Goal: Task Accomplishment & Management: Manage account settings

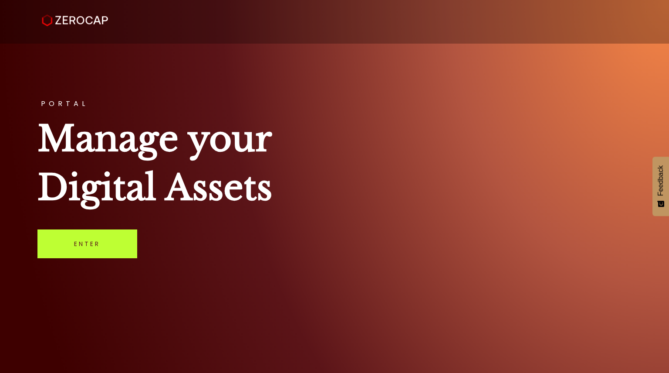
click at [108, 244] on link "Enter" at bounding box center [87, 243] width 100 height 29
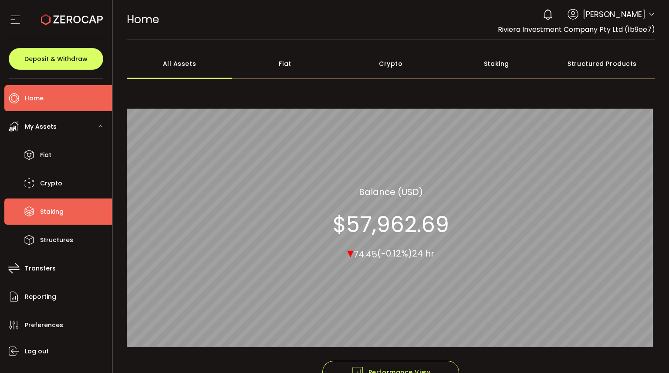
click at [62, 199] on li "Staking" at bounding box center [58, 211] width 108 height 26
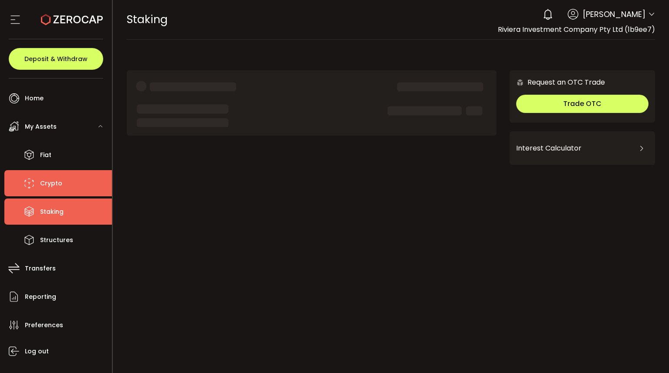
click at [67, 190] on li "Crypto" at bounding box center [58, 183] width 108 height 26
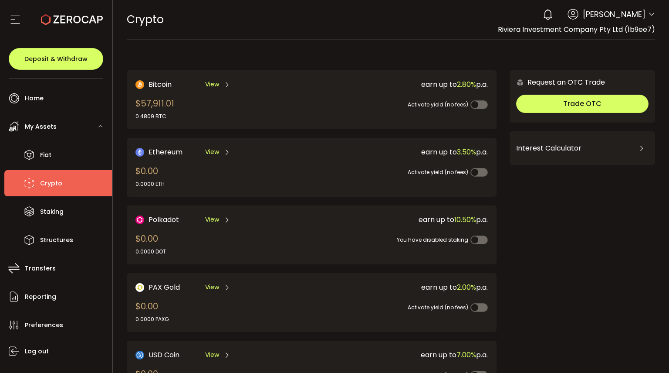
click at [219, 87] on div "View" at bounding box center [217, 84] width 25 height 11
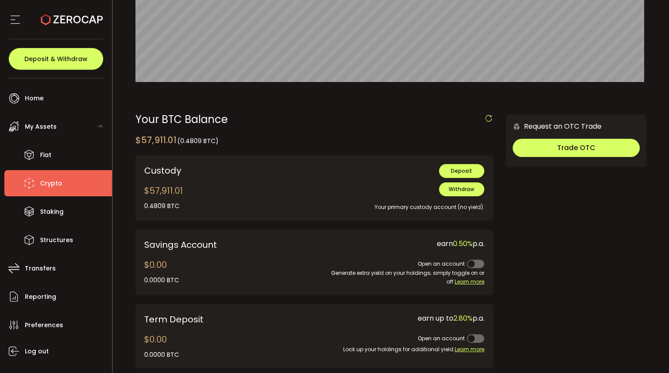
scroll to position [182, 0]
click at [471, 187] on span "Withdraw" at bounding box center [462, 189] width 26 height 7
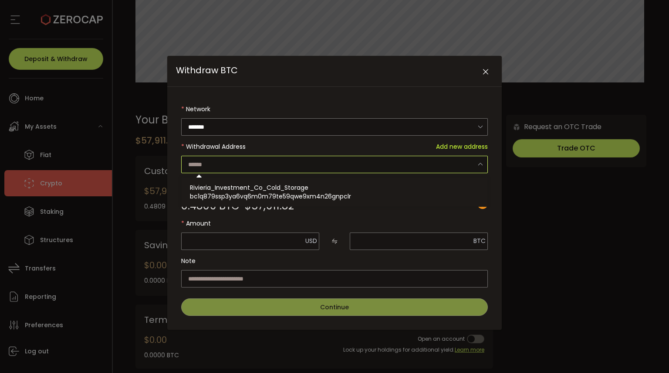
click at [442, 164] on input "Withdraw BTC" at bounding box center [334, 164] width 307 height 17
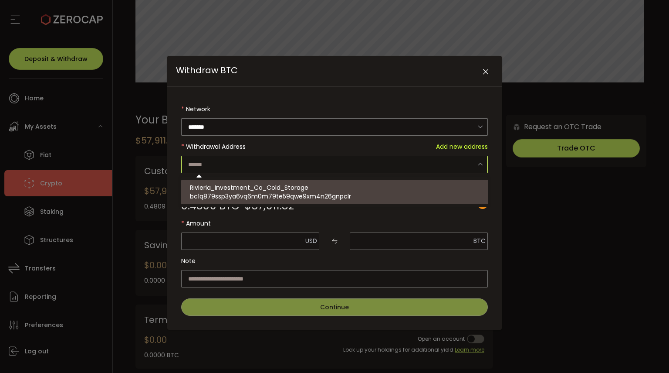
click at [393, 216] on label "Amount" at bounding box center [334, 222] width 307 height 17
click at [352, 162] on input "Withdraw BTC" at bounding box center [334, 164] width 307 height 17
click at [460, 148] on span "Add new address" at bounding box center [462, 146] width 52 height 17
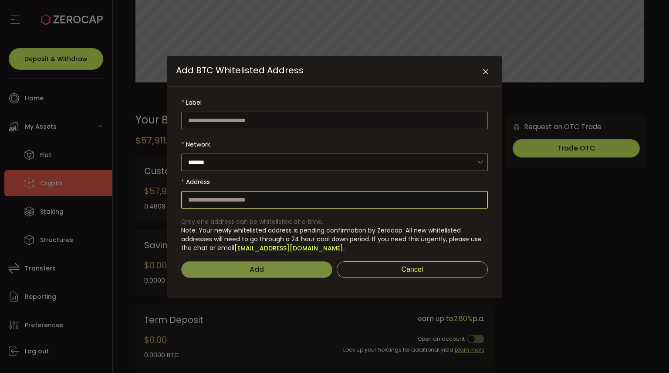
click at [346, 200] on input "Add BTC Whitelisted Address" at bounding box center [334, 199] width 307 height 17
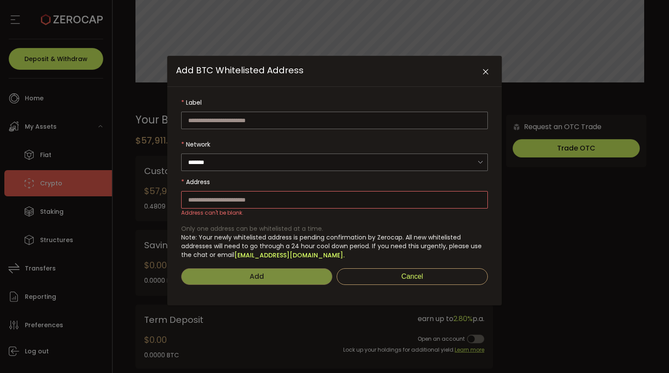
click at [485, 69] on icon "Close" at bounding box center [486, 72] width 9 height 9
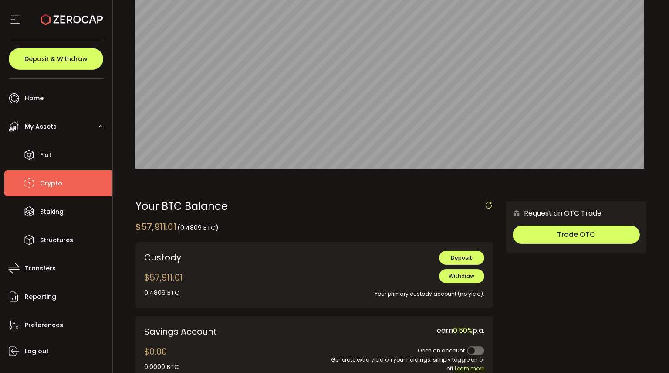
scroll to position [97, 0]
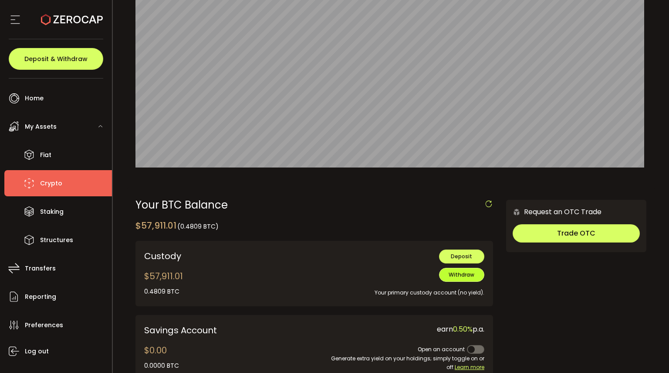
click at [460, 276] on span "Withdraw" at bounding box center [462, 274] width 26 height 7
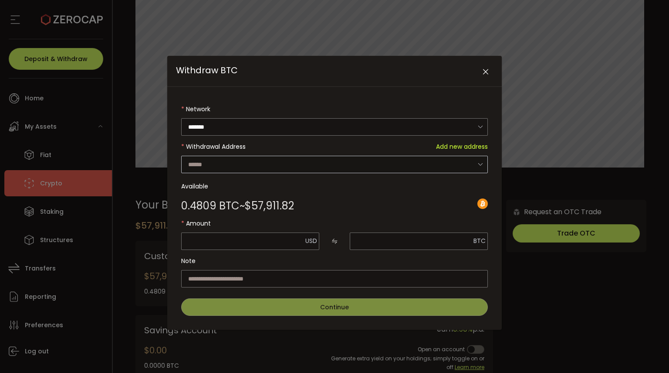
click at [478, 155] on icon "Withdraw BTC" at bounding box center [480, 164] width 11 height 18
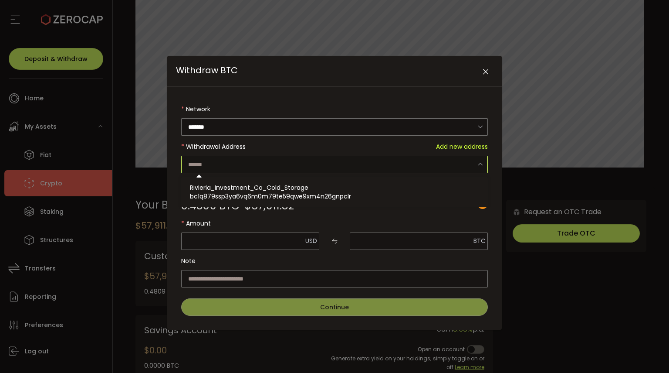
click at [472, 159] on input "Withdraw BTC" at bounding box center [334, 164] width 307 height 17
click at [0, 372] on com-1password-button at bounding box center [0, 373] width 0 height 0
click at [479, 146] on span "Add new address" at bounding box center [462, 146] width 52 height 17
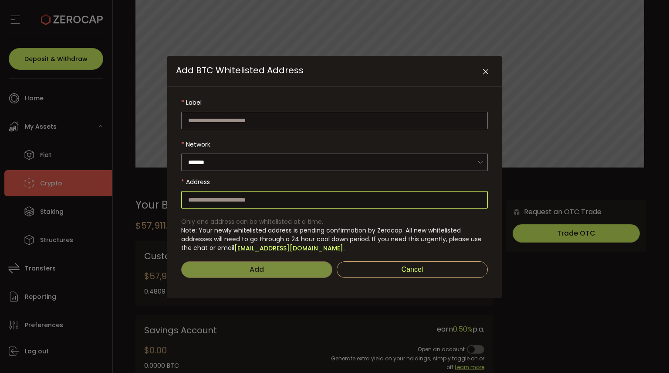
click at [302, 200] on input "Add BTC Whitelisted Address" at bounding box center [334, 199] width 307 height 17
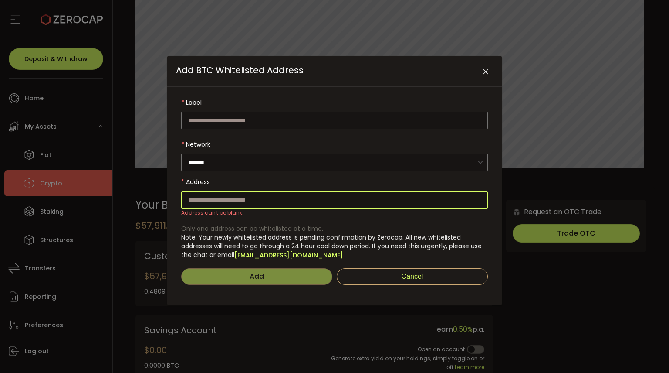
click at [303, 200] on input "Add BTC Whitelisted Address" at bounding box center [334, 199] width 307 height 17
paste input "**********"
type input "**********"
click at [278, 120] on input "Add BTC Whitelisted Address" at bounding box center [334, 120] width 307 height 17
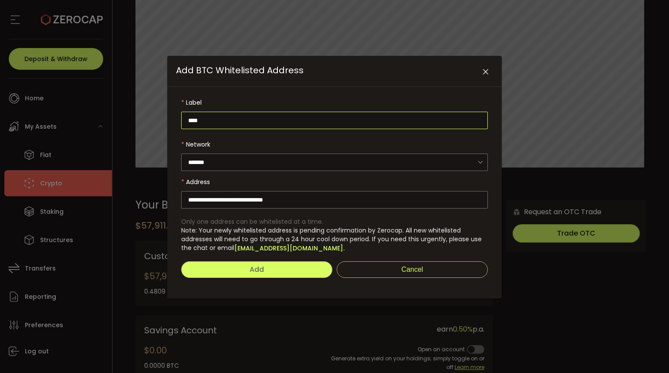
type input "****"
click at [252, 275] on button "Add" at bounding box center [256, 269] width 151 height 17
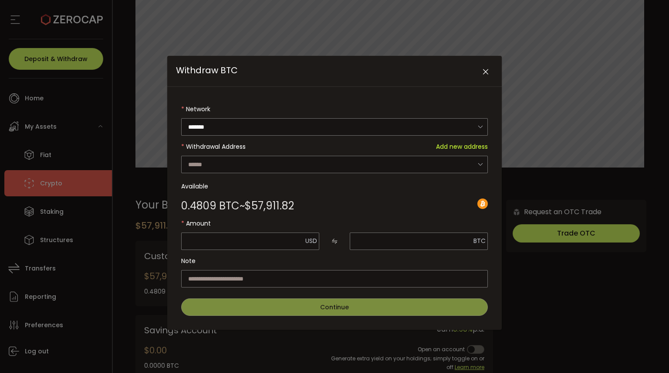
click at [483, 72] on icon "Close" at bounding box center [486, 72] width 9 height 9
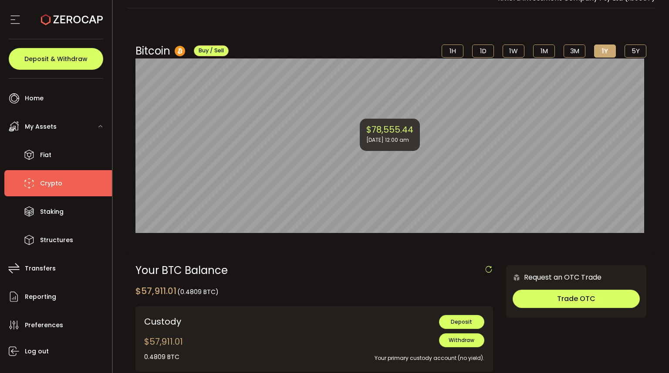
scroll to position [23, 0]
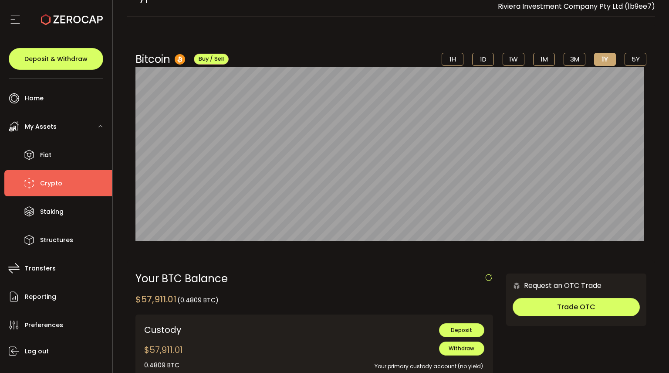
click at [64, 70] on div "Deposit & Withdraw" at bounding box center [56, 58] width 95 height 39
click at [74, 62] on span "Deposit & Withdraw" at bounding box center [55, 59] width 63 height 6
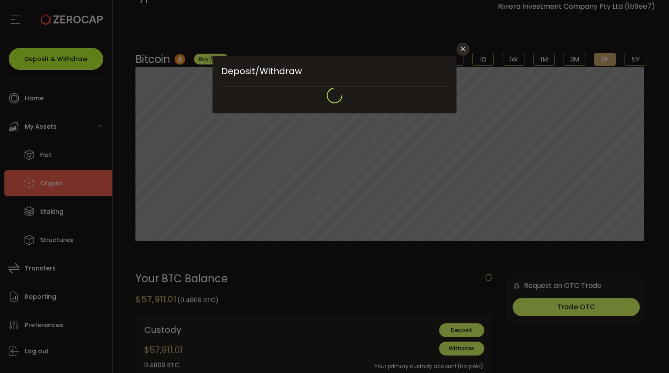
type input "**********"
type input "*******"
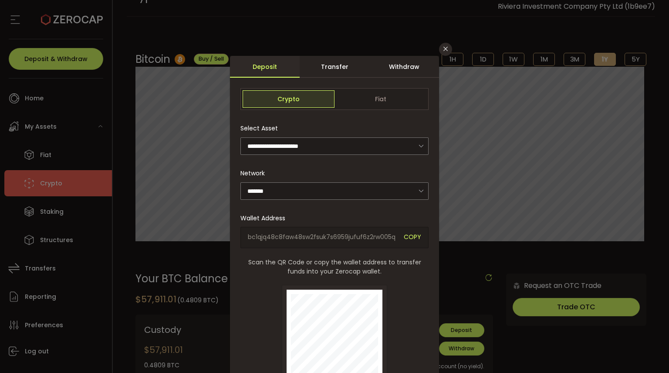
click at [340, 73] on div "Transfer" at bounding box center [335, 67] width 70 height 22
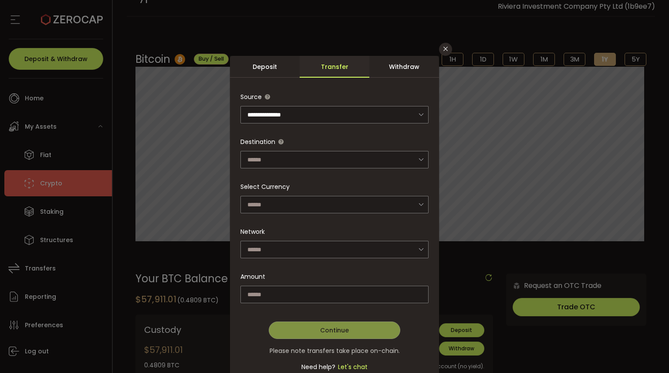
click at [391, 65] on div "Withdraw" at bounding box center [405, 67] width 70 height 22
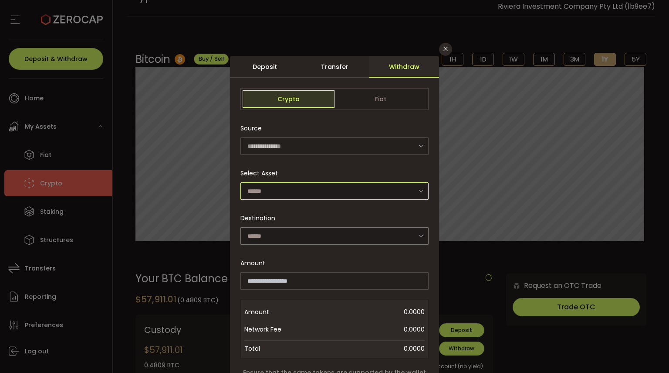
click at [322, 184] on input "dialog" at bounding box center [335, 190] width 188 height 17
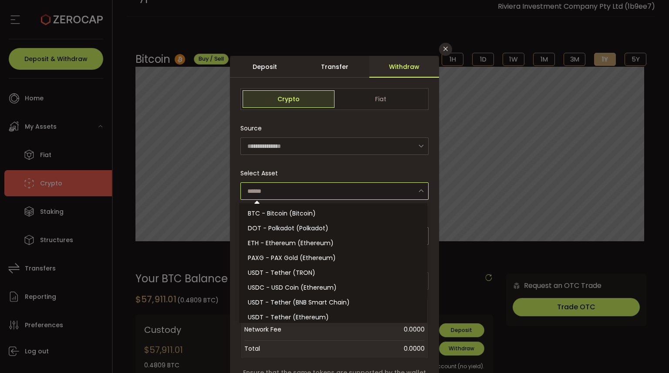
click at [322, 184] on input "dialog" at bounding box center [335, 190] width 188 height 17
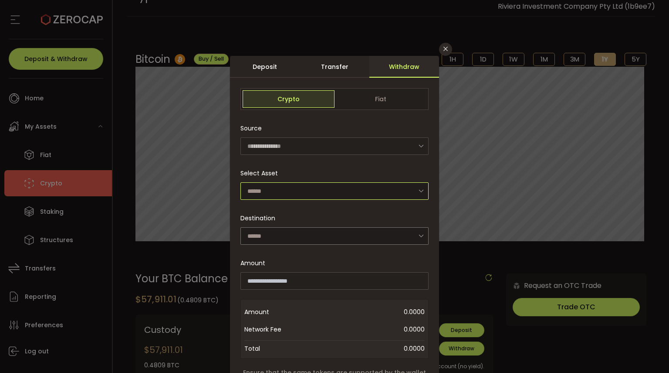
click at [339, 192] on input "dialog" at bounding box center [335, 190] width 188 height 17
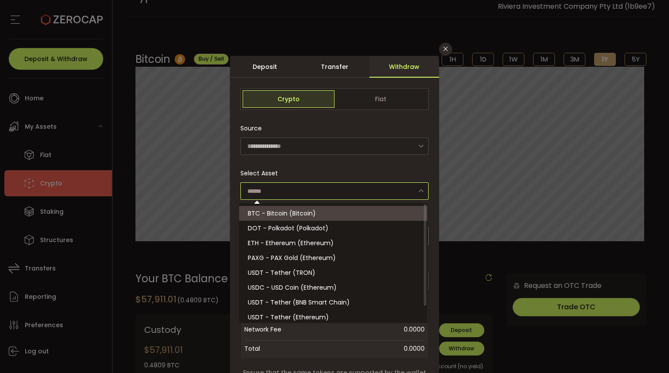
click at [310, 210] on span "BTC - Bitcoin (Bitcoin)" at bounding box center [282, 213] width 68 height 9
type input "**********"
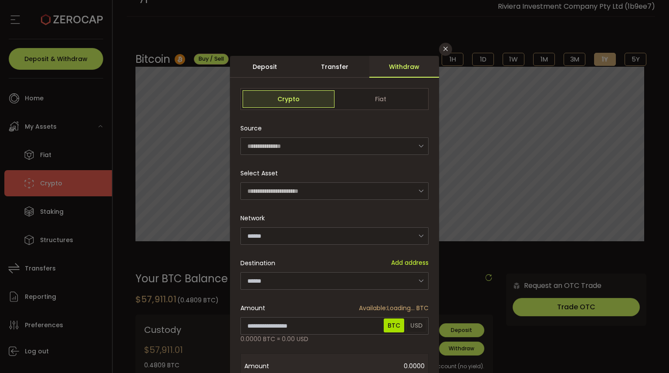
type input "*******"
click at [343, 278] on input "dialog" at bounding box center [335, 280] width 188 height 17
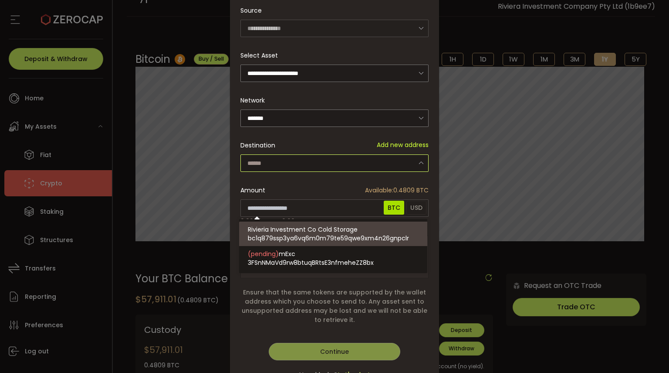
scroll to position [122, 0]
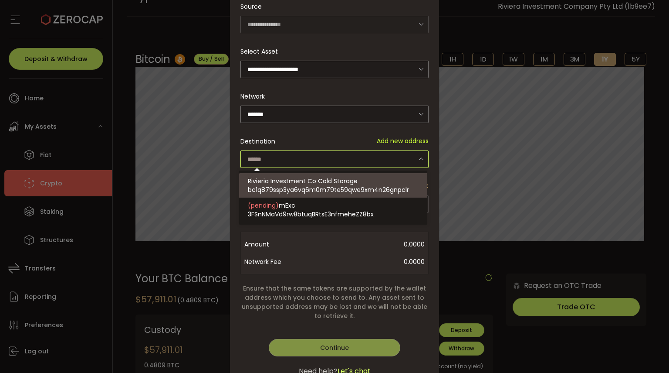
click at [482, 80] on div "**********" at bounding box center [334, 186] width 669 height 373
